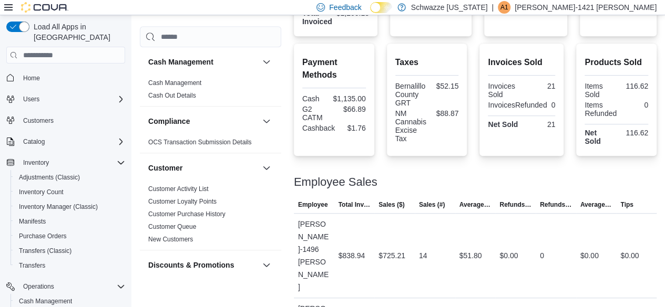
scroll to position [350, 0]
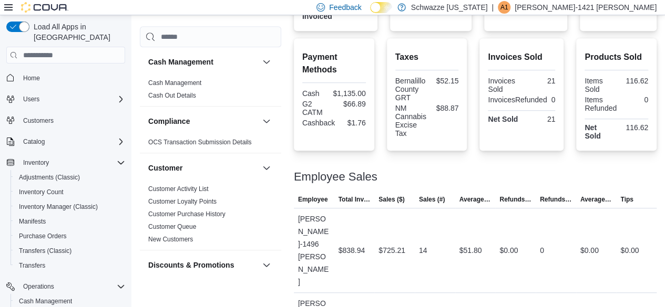
click at [538, 177] on div "Employee Sales" at bounding box center [475, 177] width 363 height 13
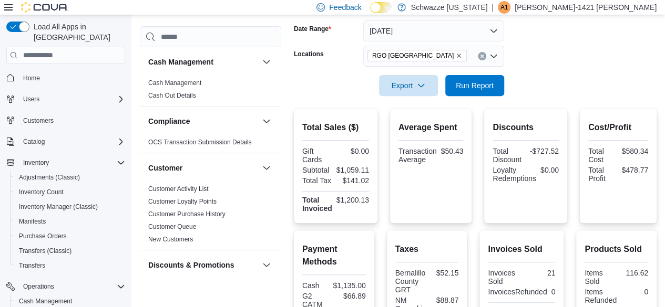
scroll to position [0, 0]
